Goal: Obtain resource: Download file/media

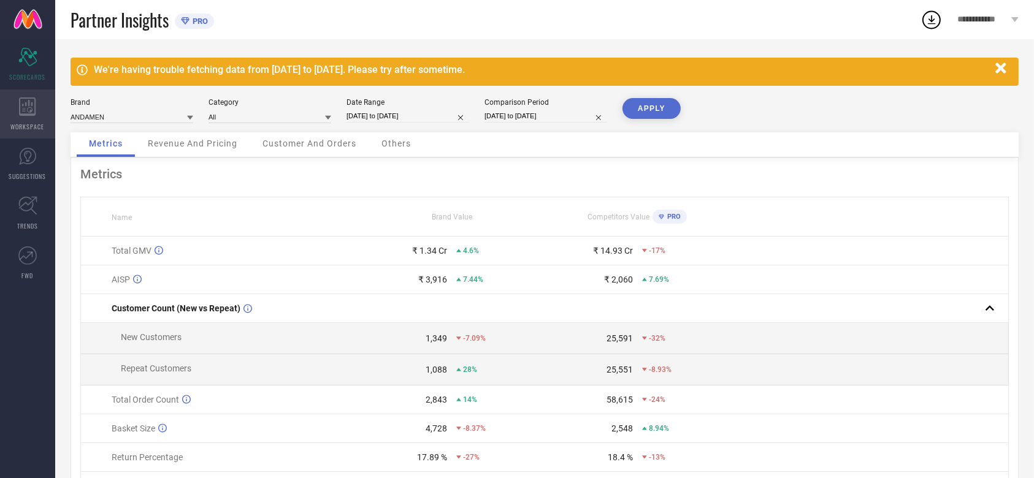
click at [25, 116] on div "WORKSPACE" at bounding box center [27, 114] width 55 height 49
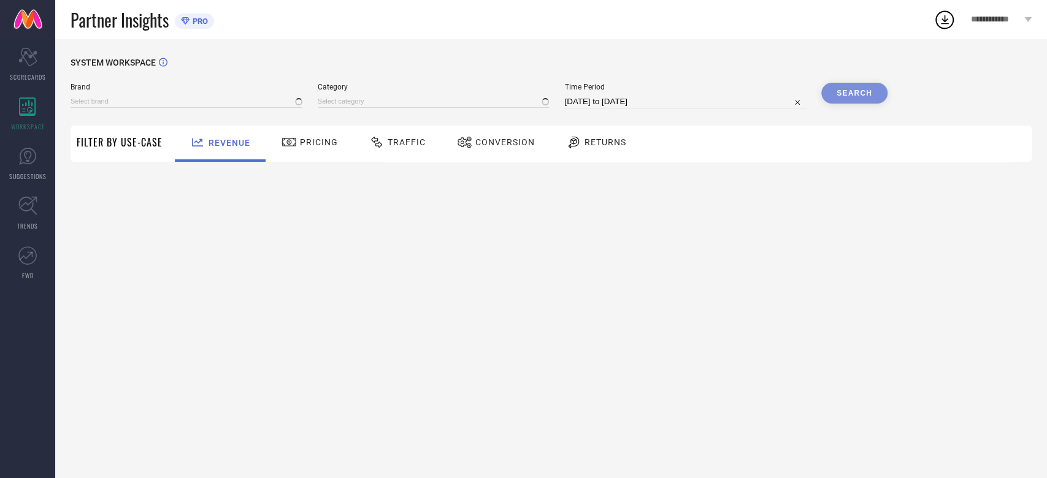
type input "ANDAMEN"
type input "All"
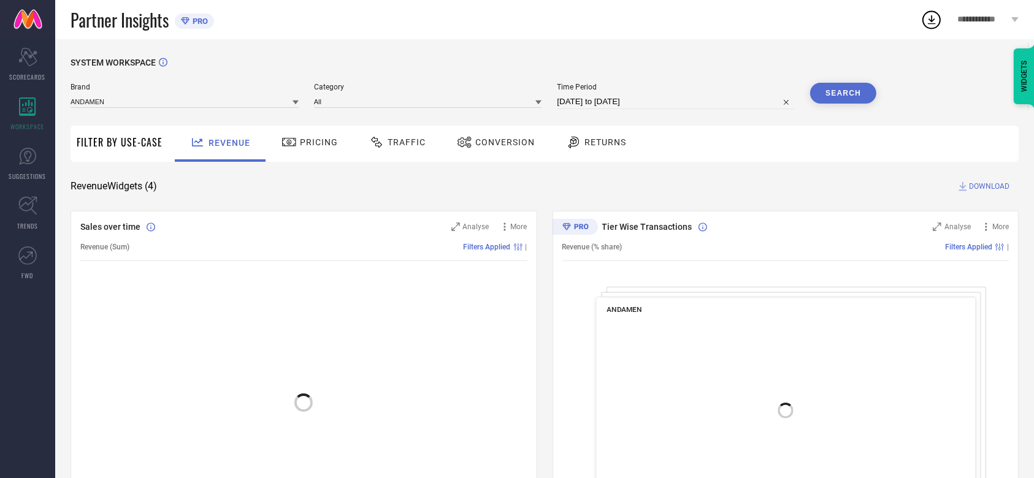
click at [617, 100] on input "[DATE] to [DATE]" at bounding box center [676, 101] width 238 height 15
select select "7"
select select "2025"
select select "8"
select select "2025"
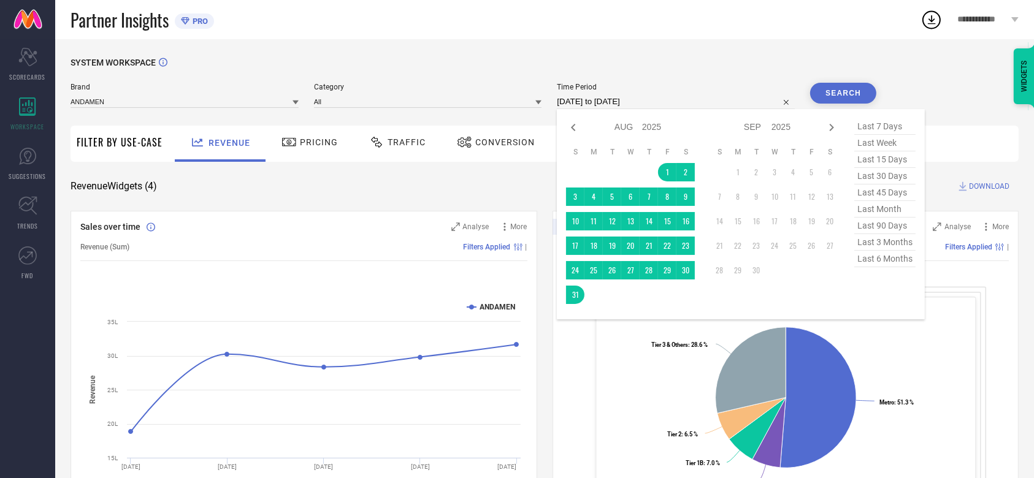
click at [766, 50] on div "SYSTEM WORKSPACE Brand ANDAMEN Category All Time Period [DATE] to [DATE] Jan Fe…" at bounding box center [544, 448] width 979 height 819
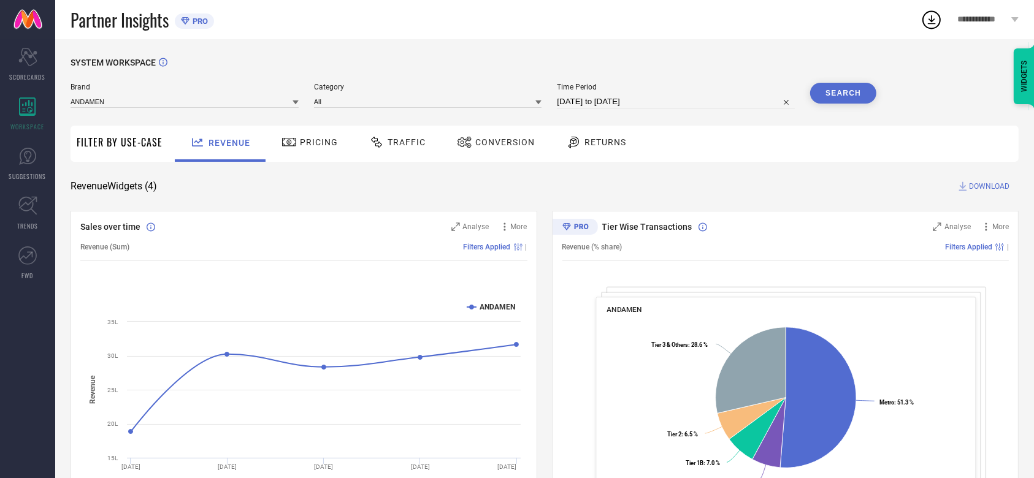
click at [856, 86] on button "Search" at bounding box center [843, 93] width 66 height 21
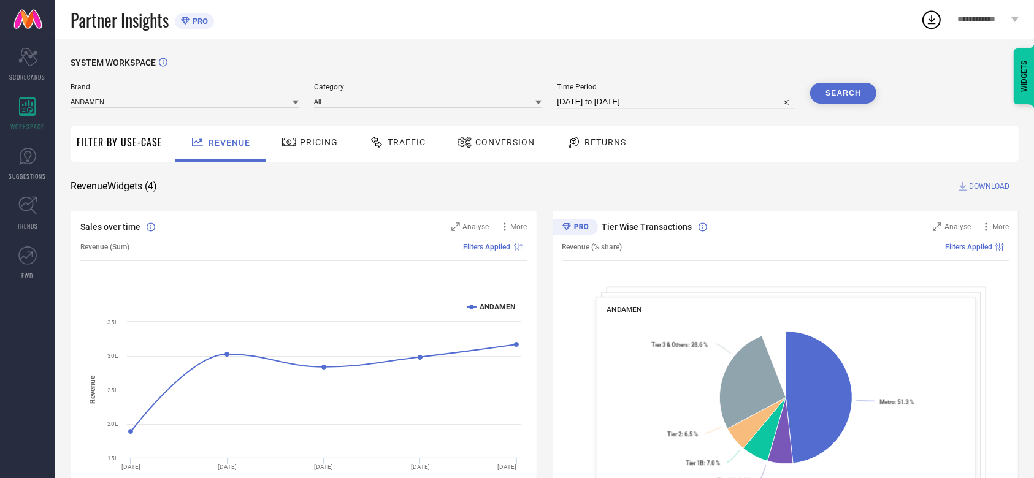
click at [518, 143] on span "Conversion" at bounding box center [504, 142] width 59 height 10
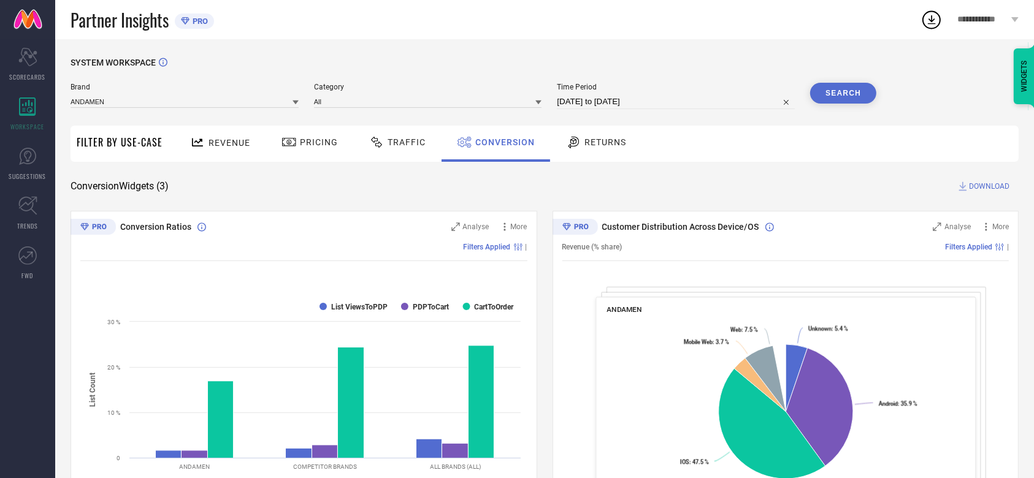
click at [979, 181] on span "DOWNLOAD" at bounding box center [989, 186] width 40 height 12
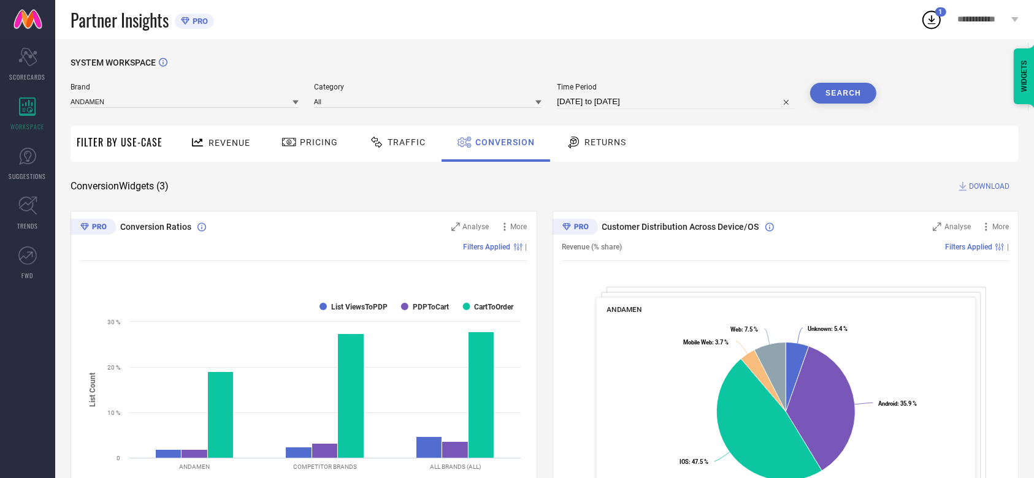
click at [937, 32] on div "**********" at bounding box center [977, 19] width 114 height 39
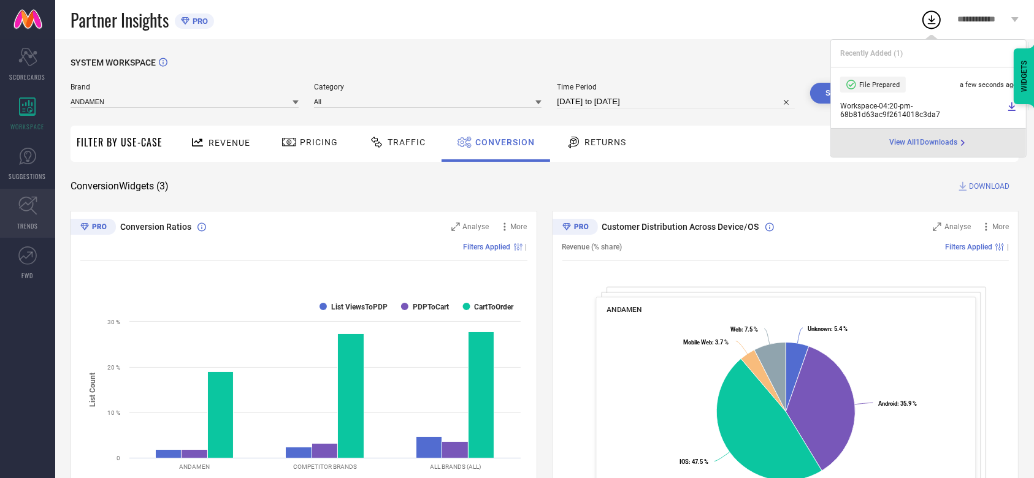
click at [29, 204] on icon at bounding box center [27, 206] width 18 height 18
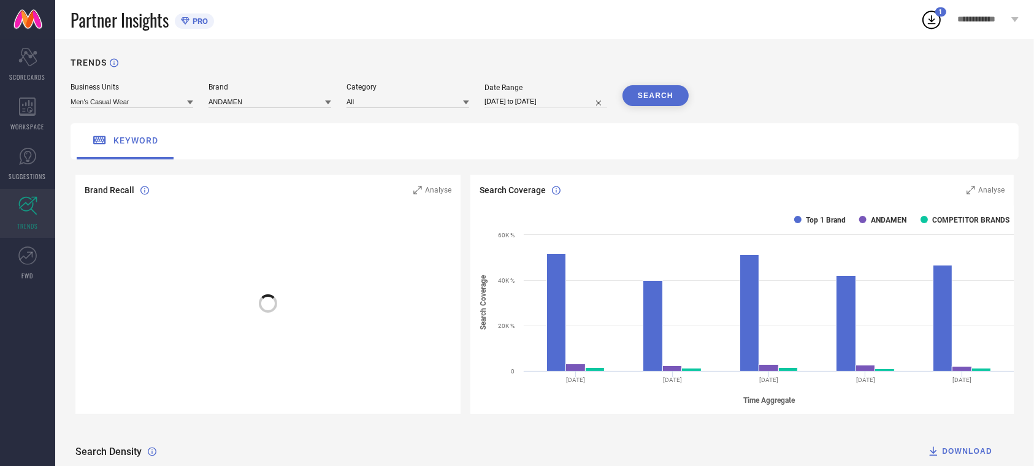
click at [652, 100] on button "SEARCH" at bounding box center [655, 95] width 66 height 21
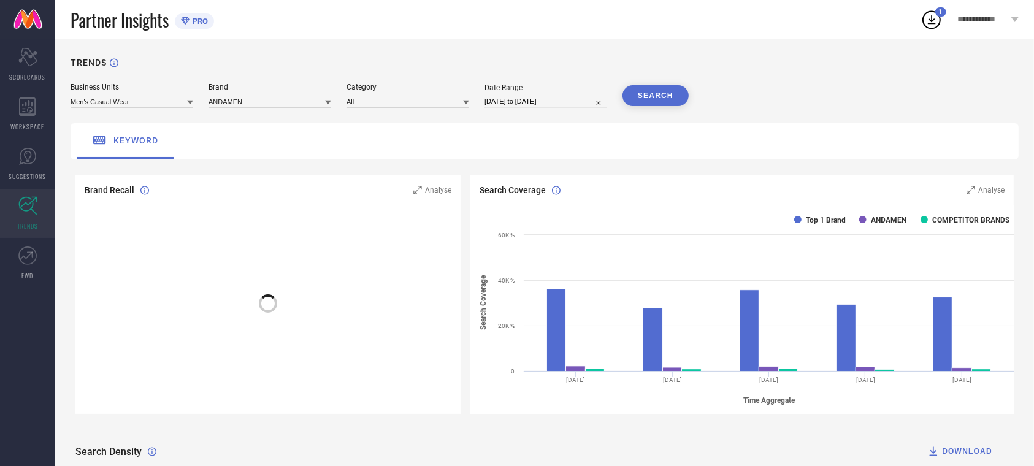
scroll to position [191, 0]
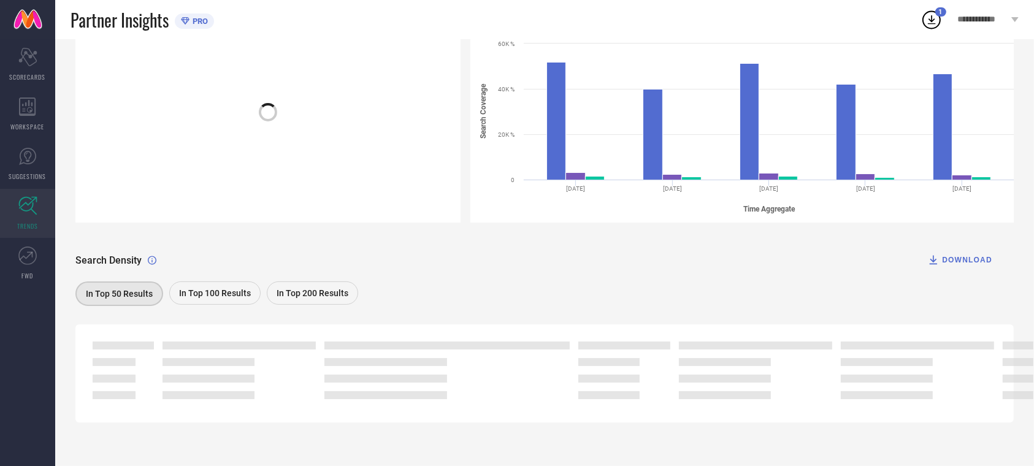
click at [337, 285] on div "In Top 200 Results" at bounding box center [312, 292] width 91 height 23
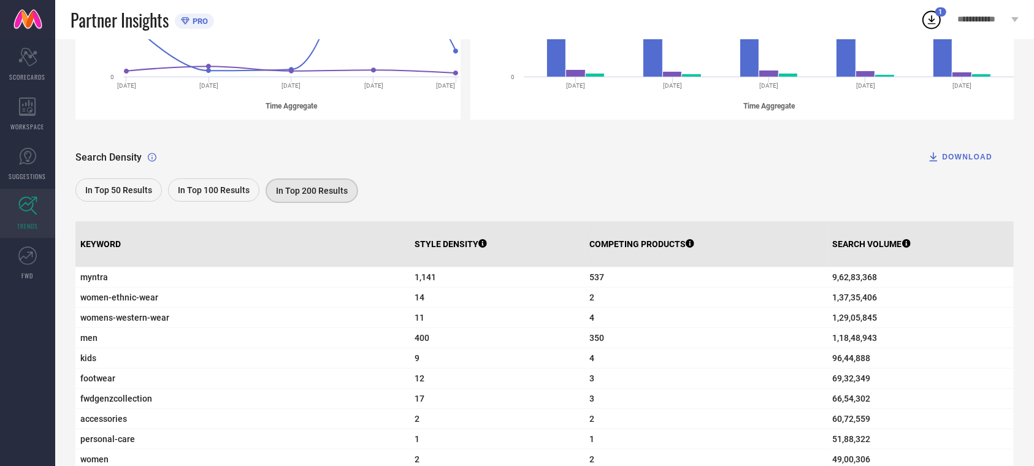
scroll to position [294, 0]
click at [966, 161] on div "DOWNLOAD" at bounding box center [959, 157] width 65 height 12
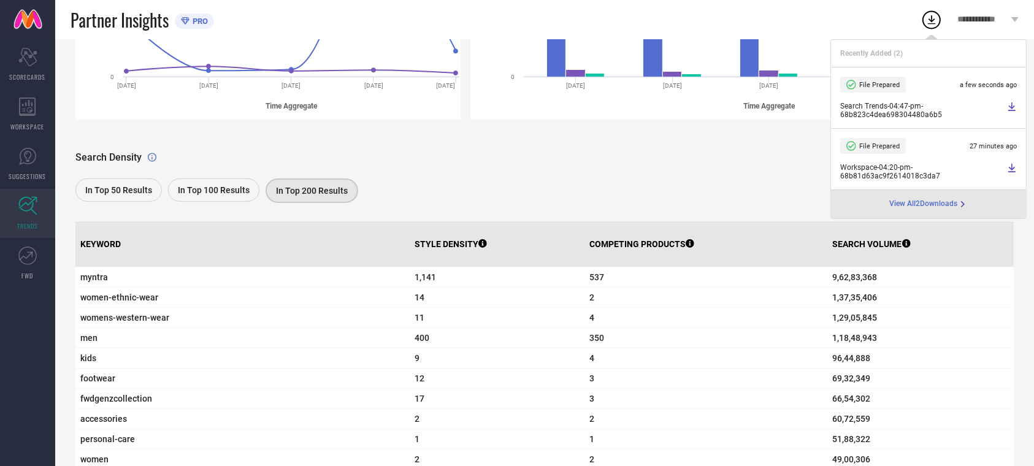
click at [630, 155] on div "Search Density DOWNLOAD" at bounding box center [544, 157] width 938 height 25
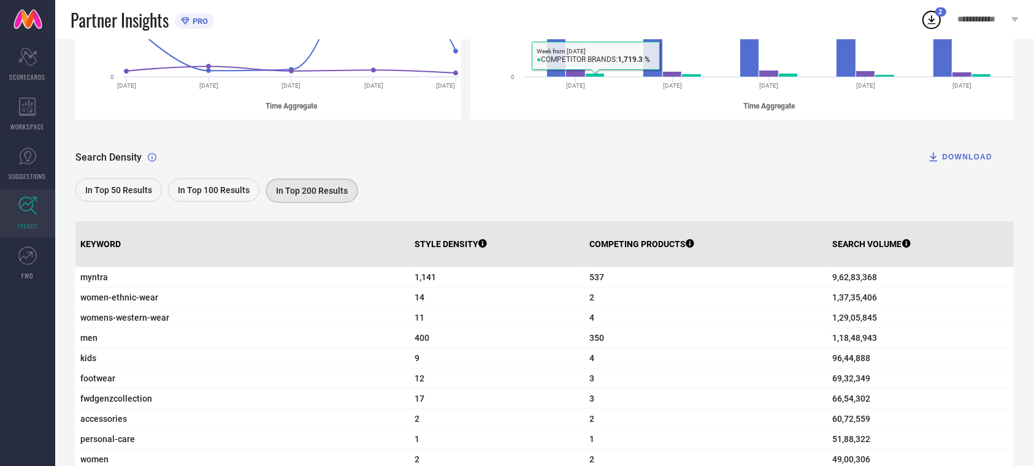
scroll to position [0, 0]
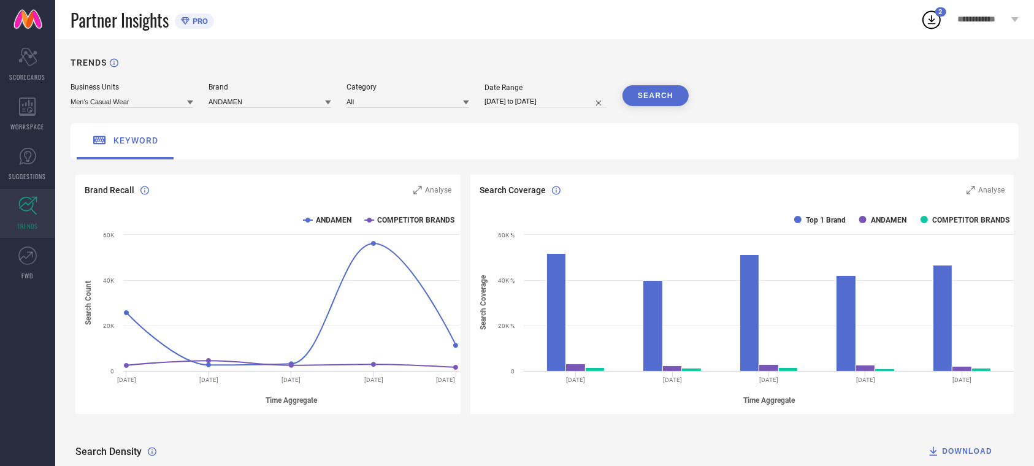
click at [532, 96] on input "[DATE] to [DATE]" at bounding box center [545, 101] width 123 height 13
select select "7"
select select "2025"
select select "8"
select select "2025"
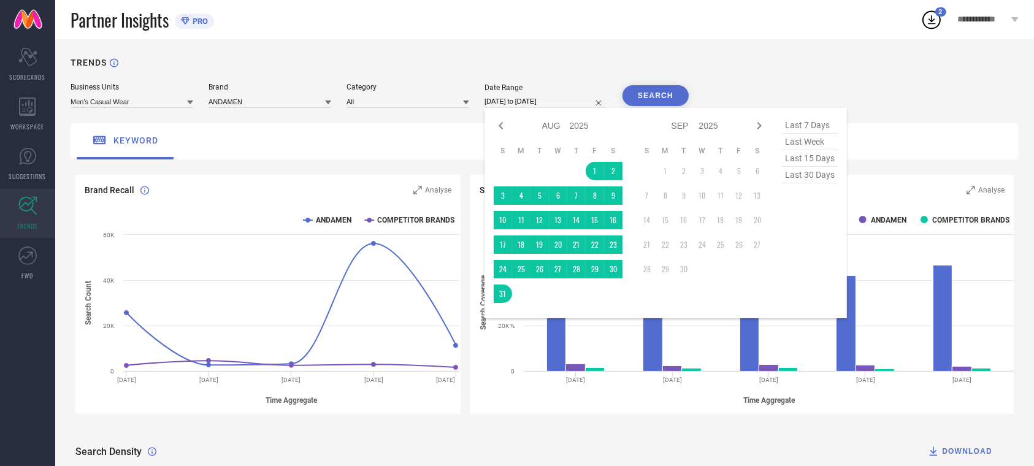
click at [866, 62] on div "TRENDS" at bounding box center [545, 70] width 948 height 25
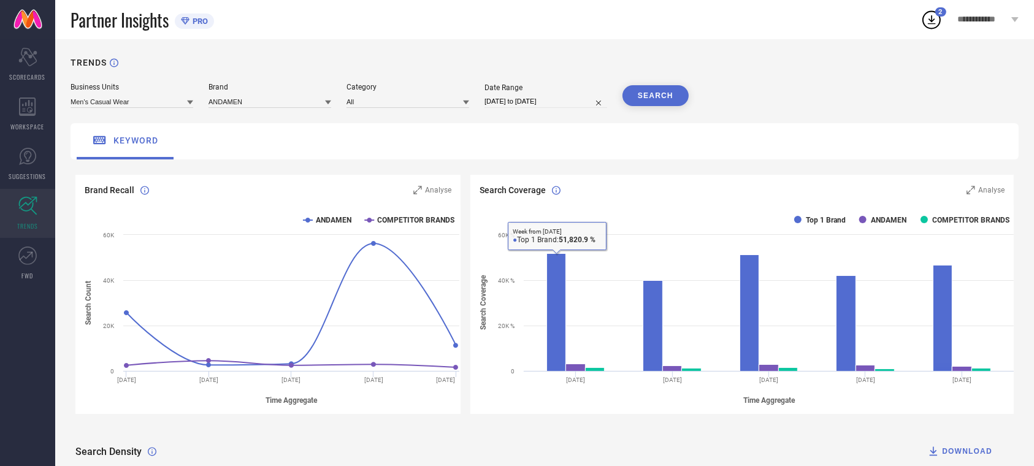
click at [843, 129] on div "keyword" at bounding box center [545, 141] width 948 height 36
